Goal: Check status

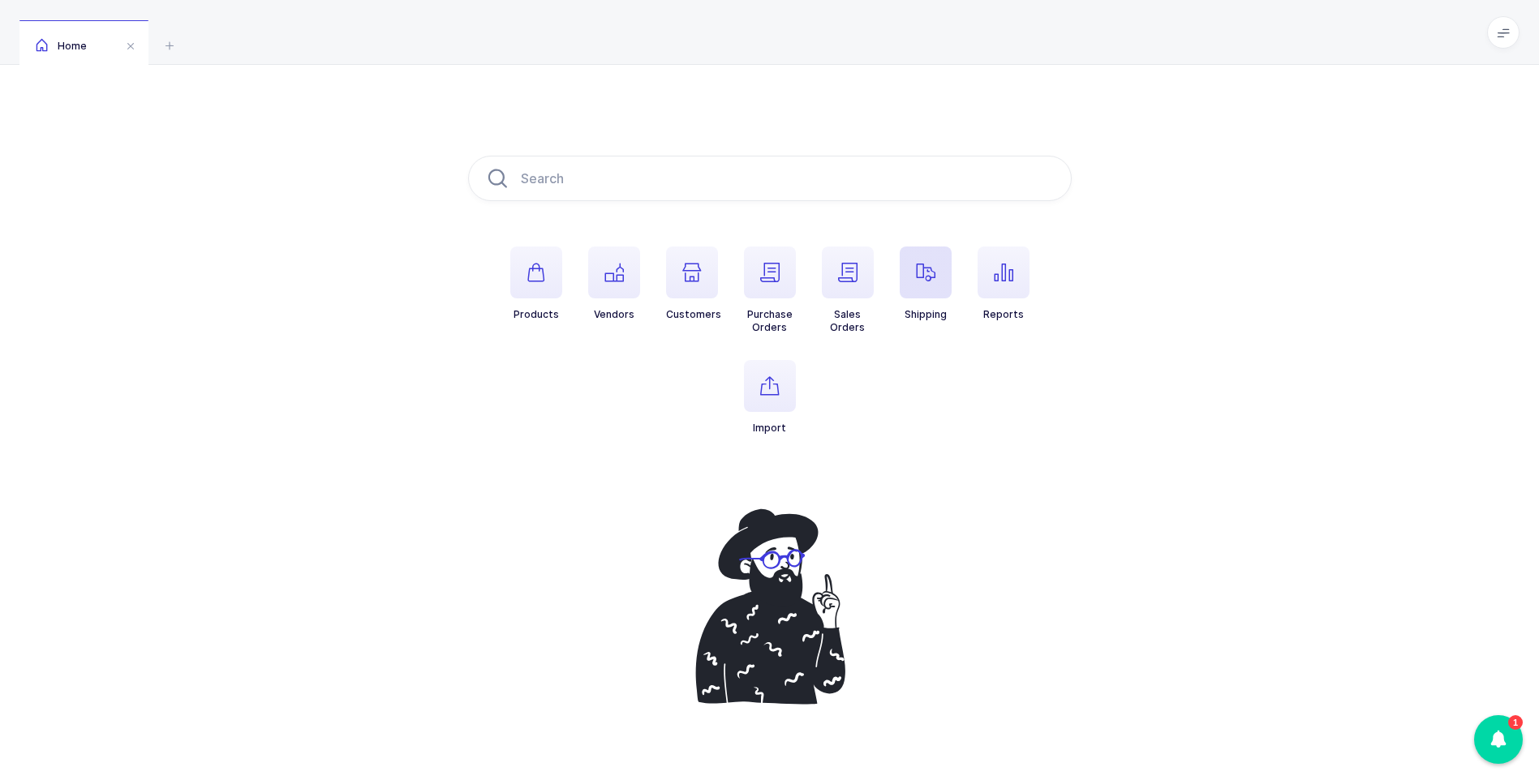
click at [922, 276] on icon "button" at bounding box center [925, 272] width 19 height 19
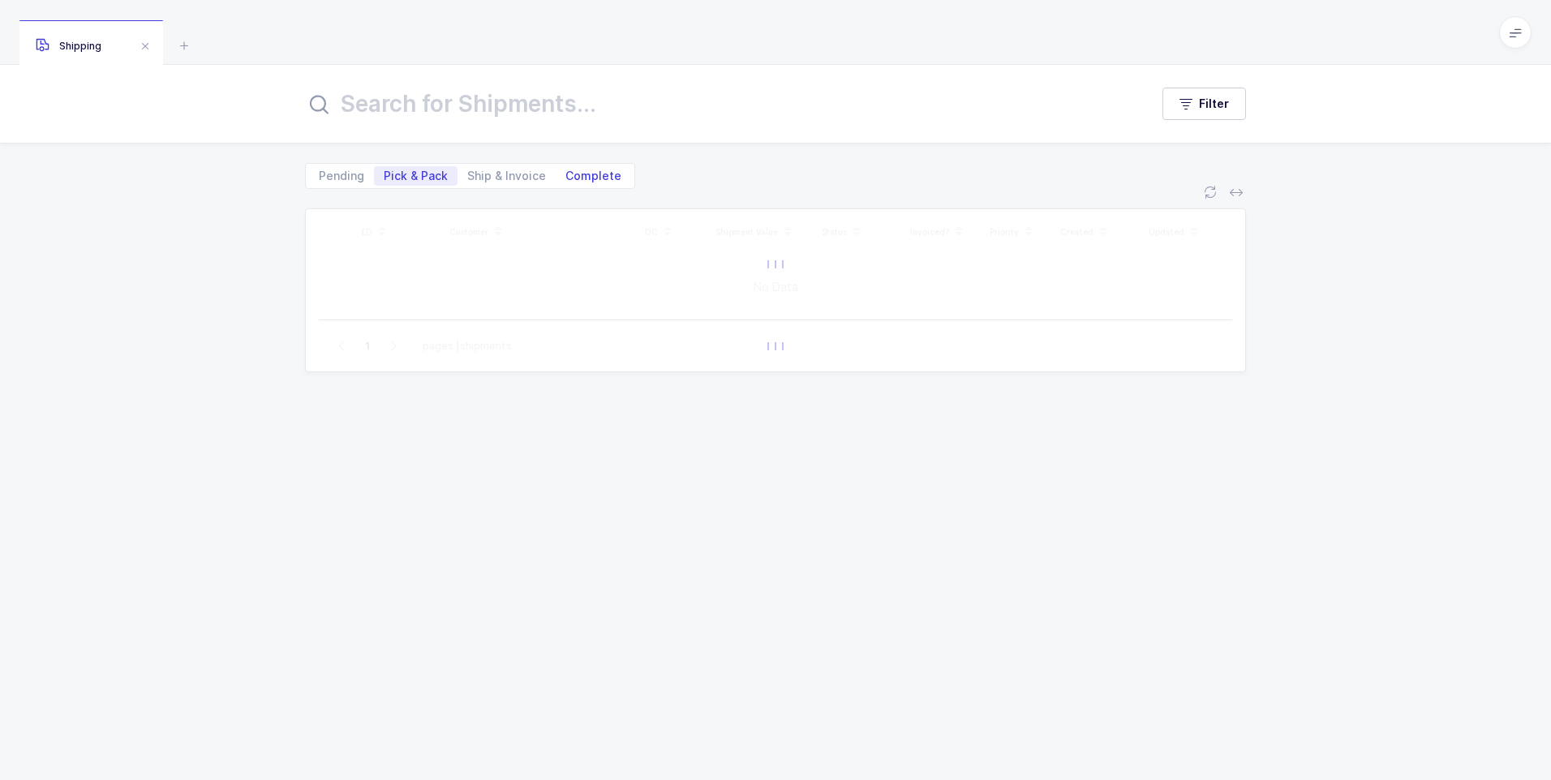
click at [599, 172] on span "Complete" at bounding box center [593, 175] width 56 height 11
click at [566, 172] on input "Complete" at bounding box center [561, 171] width 11 height 11
radio input "true"
radio input "false"
click at [498, 173] on span "Ship & Invoice" at bounding box center [506, 175] width 79 height 11
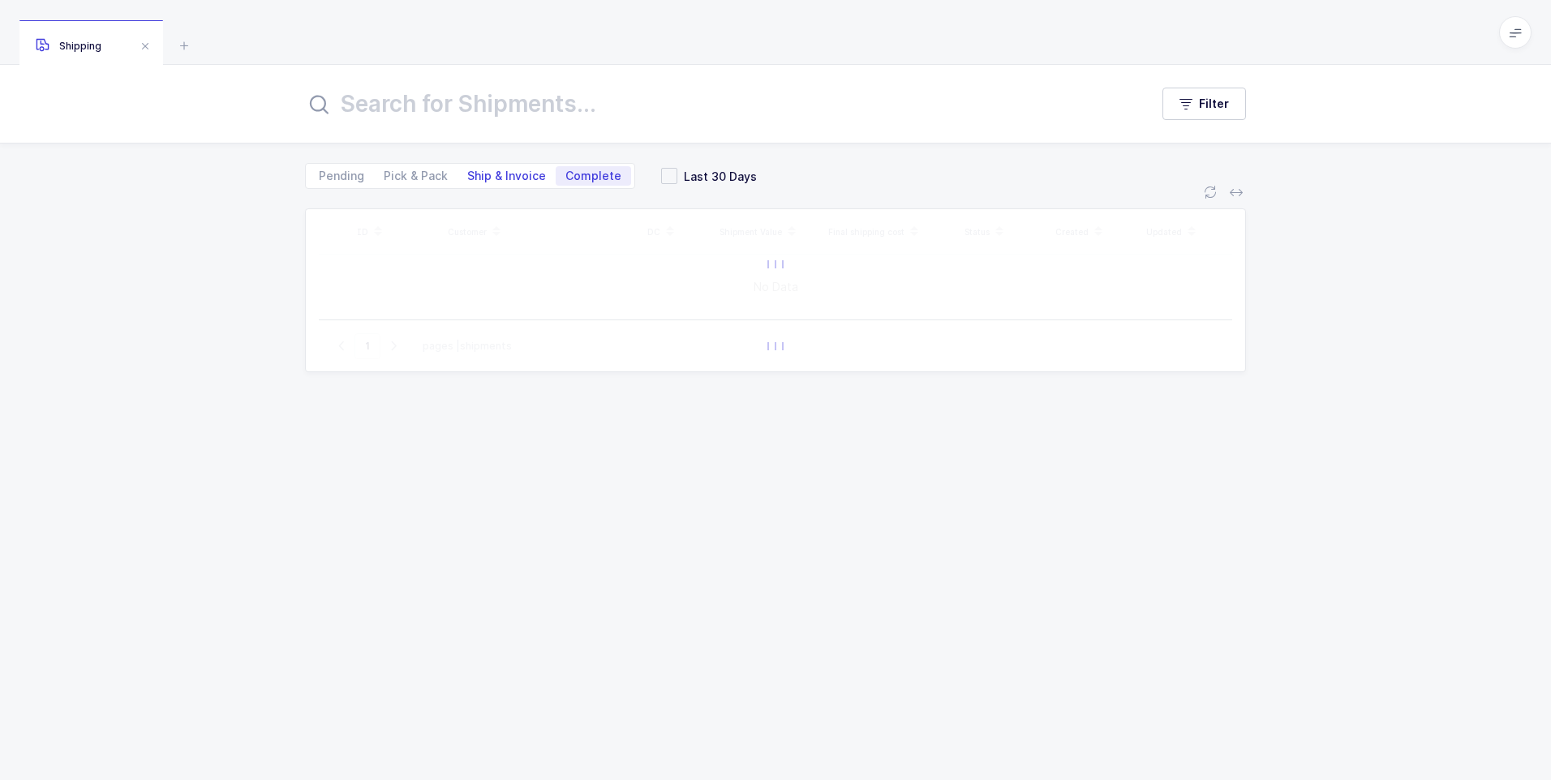
click at [468, 173] on input "Ship & Invoice" at bounding box center [462, 171] width 11 height 11
radio input "true"
radio input "false"
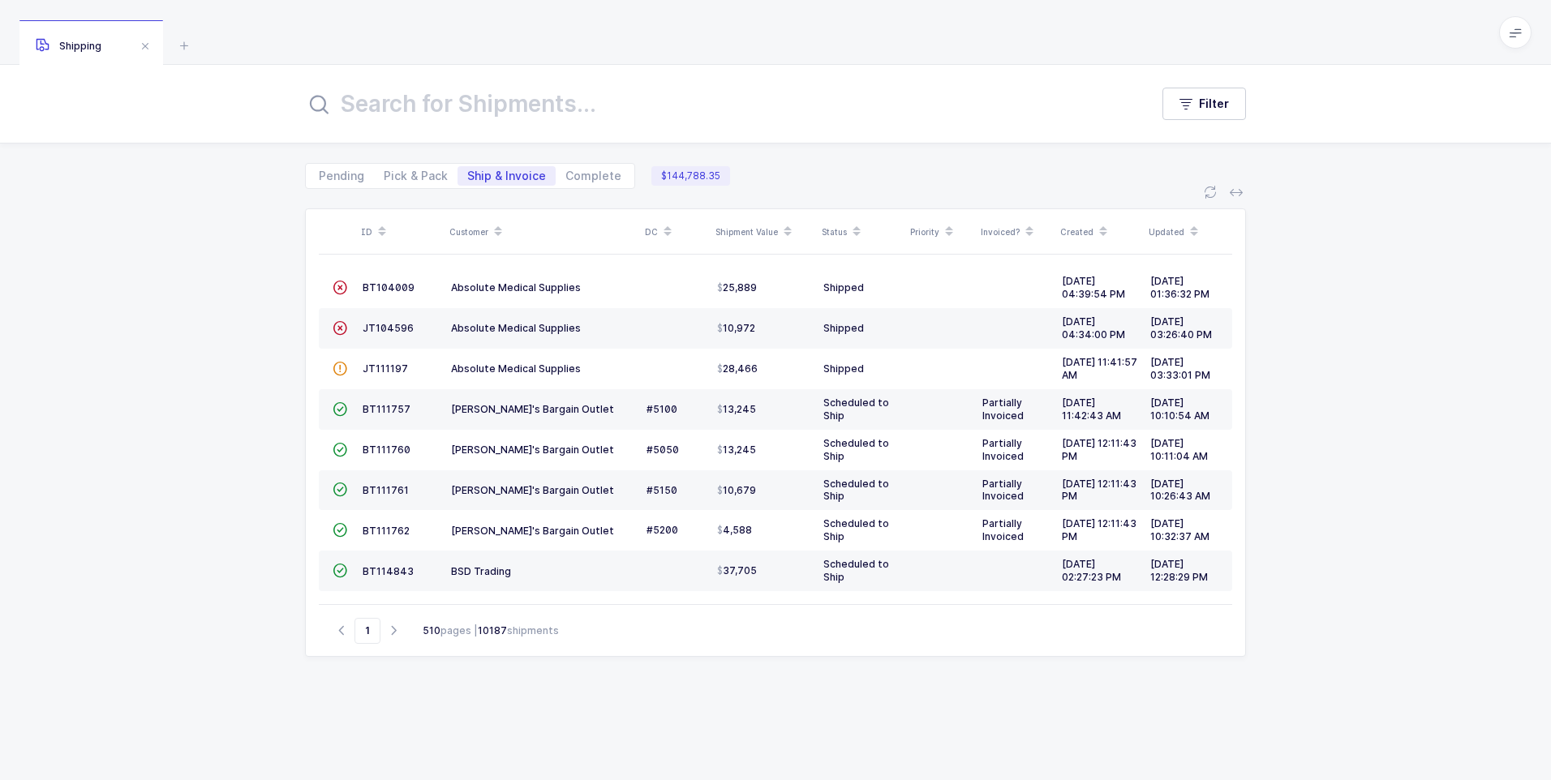
click at [487, 177] on span "Ship & Invoice" at bounding box center [506, 175] width 79 height 11
click at [468, 177] on input "Ship & Invoice" at bounding box center [462, 171] width 11 height 11
